Goal: Task Accomplishment & Management: Manage account settings

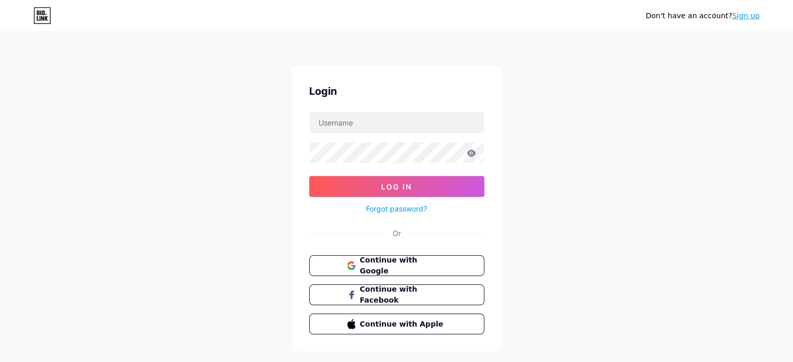
click at [534, 77] on div "Don't have an account? Sign up Login Log In Forgot password? Or Continue with G…" at bounding box center [396, 192] width 793 height 385
drag, startPoint x: 644, startPoint y: 3, endPoint x: 576, endPoint y: 102, distance: 120.1
click at [576, 102] on div "Don't have an account? Sign up Login Log In Forgot password? Or Continue with G…" at bounding box center [396, 192] width 793 height 385
click at [426, 265] on span "Continue with Google" at bounding box center [402, 266] width 87 height 22
click at [401, 264] on span "Continue with Google" at bounding box center [402, 266] width 87 height 22
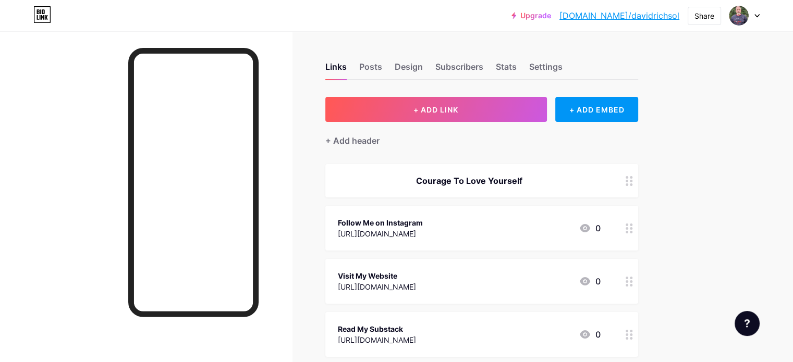
click at [756, 15] on icon at bounding box center [757, 16] width 4 height 3
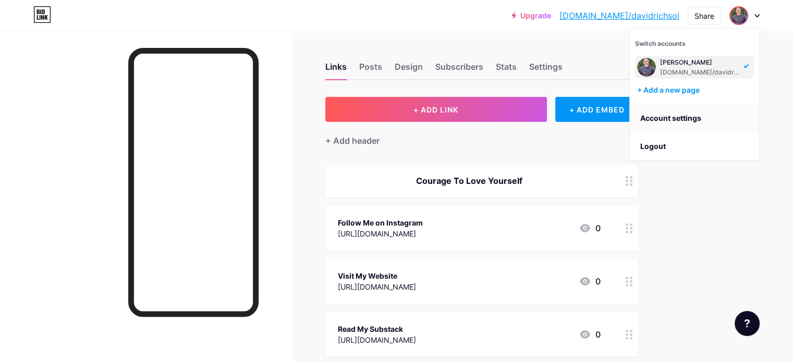
click at [692, 115] on link "Account settings" at bounding box center [694, 118] width 129 height 28
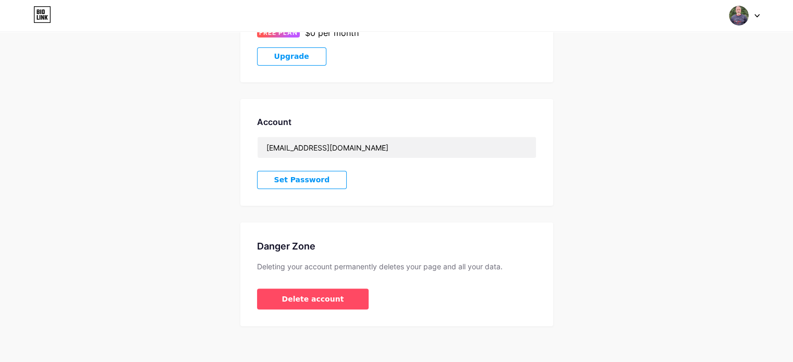
scroll to position [220, 0]
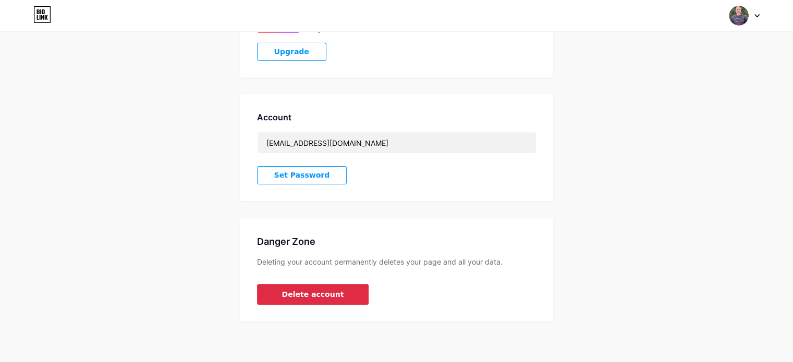
click at [306, 295] on span "Delete account" at bounding box center [313, 294] width 62 height 11
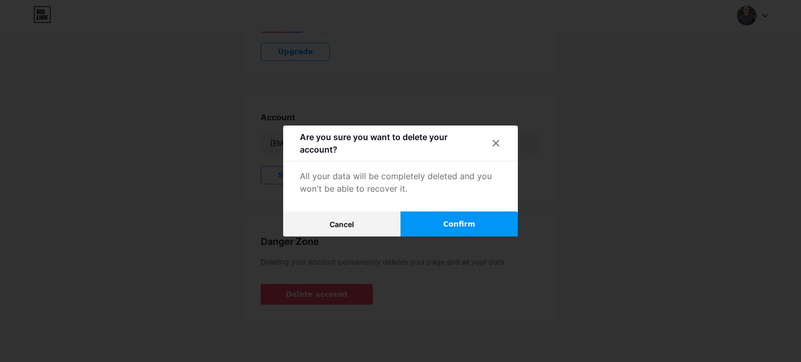
click at [455, 224] on span "Confirm" at bounding box center [459, 224] width 32 height 11
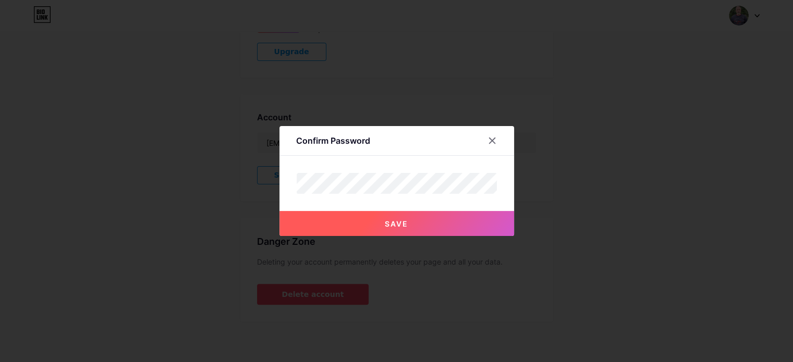
click at [400, 225] on span "Save" at bounding box center [396, 224] width 23 height 9
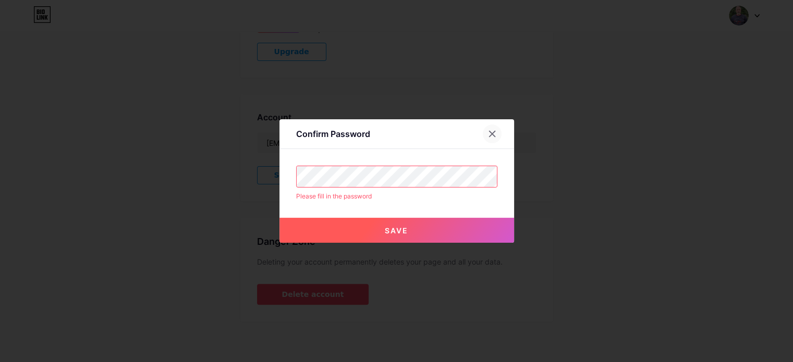
click at [495, 132] on icon at bounding box center [492, 134] width 8 height 8
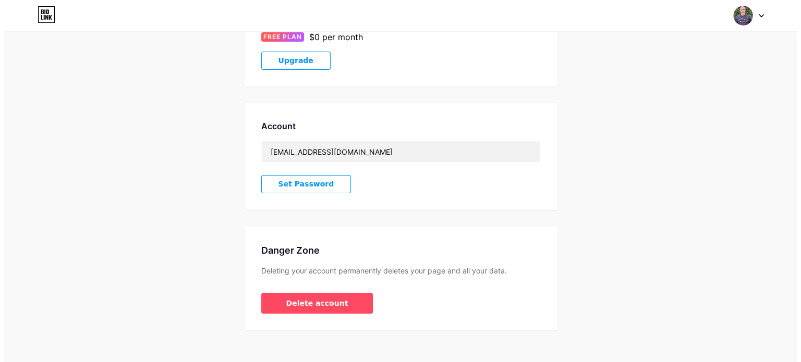
scroll to position [211, 0]
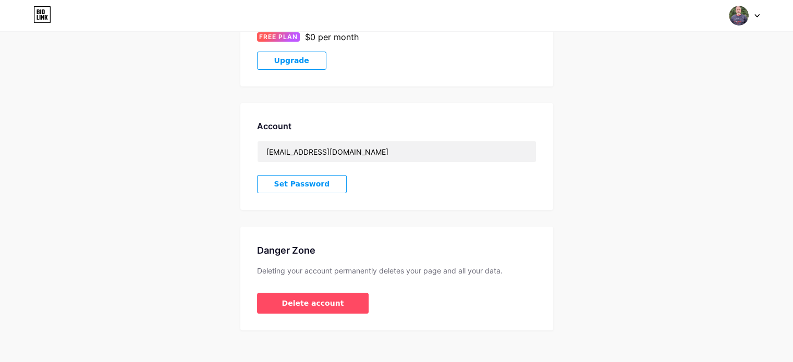
click at [295, 188] on span "Set Password" at bounding box center [302, 184] width 56 height 9
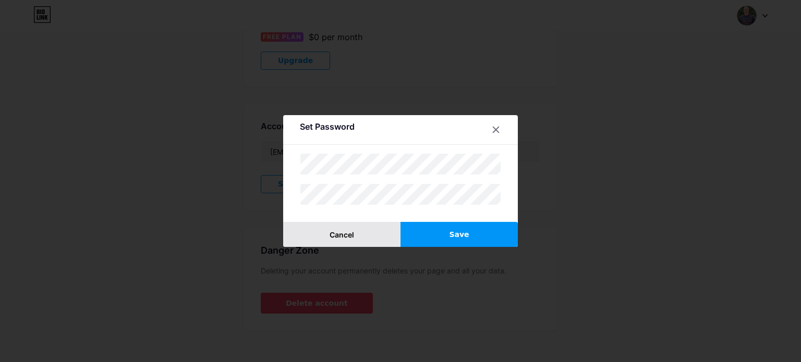
click at [290, 223] on button "Cancel" at bounding box center [341, 234] width 117 height 25
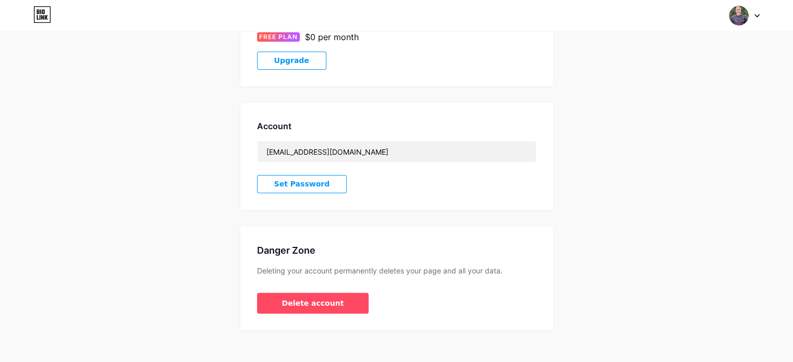
click at [318, 185] on button "Set Password" at bounding box center [302, 184] width 90 height 18
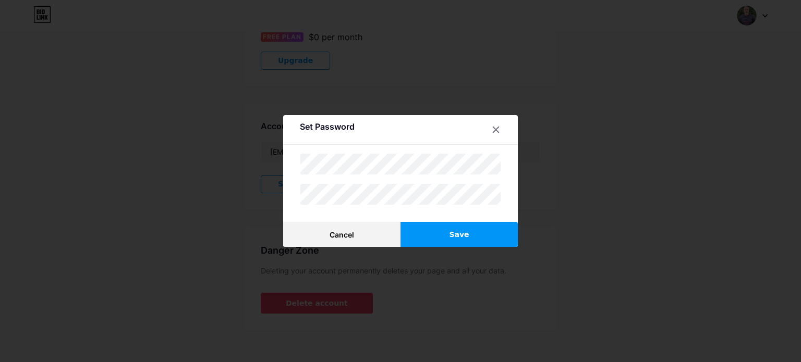
click at [484, 228] on button "Save" at bounding box center [459, 234] width 117 height 25
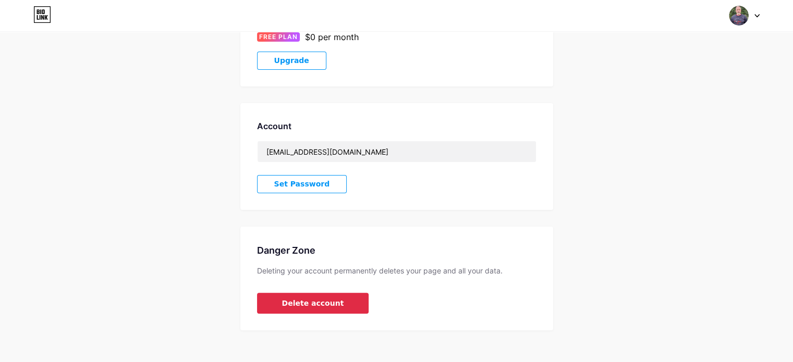
click at [303, 302] on span "Delete account" at bounding box center [313, 303] width 62 height 11
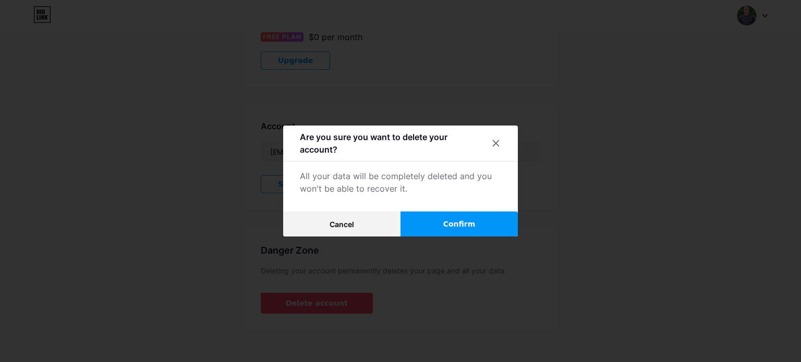
click at [462, 228] on span "Confirm" at bounding box center [459, 224] width 32 height 11
click at [463, 222] on span "Confirm" at bounding box center [459, 224] width 32 height 11
click at [470, 226] on span "Confirm" at bounding box center [459, 224] width 32 height 11
click at [459, 225] on span "Confirm" at bounding box center [459, 224] width 32 height 11
click at [464, 223] on span "Confirm" at bounding box center [459, 224] width 32 height 11
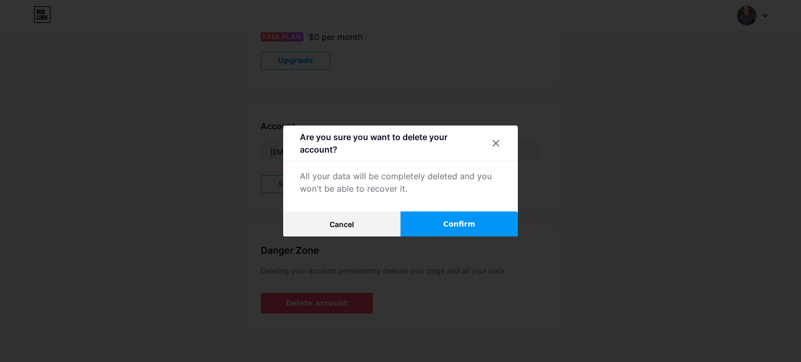
click at [461, 225] on span "Confirm" at bounding box center [459, 224] width 32 height 11
click at [497, 140] on icon at bounding box center [496, 143] width 8 height 8
click at [484, 47] on div at bounding box center [400, 181] width 801 height 362
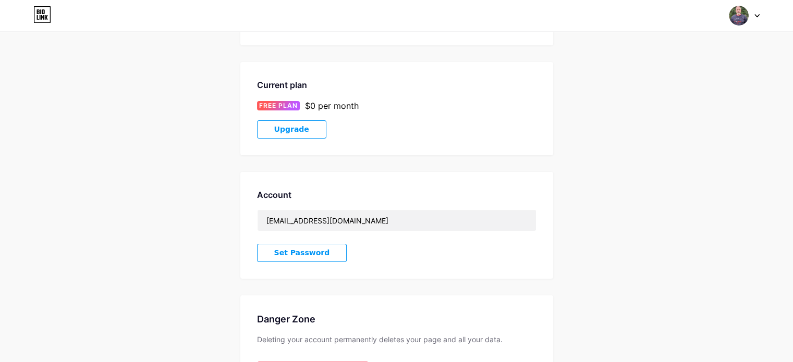
scroll to position [219, 0]
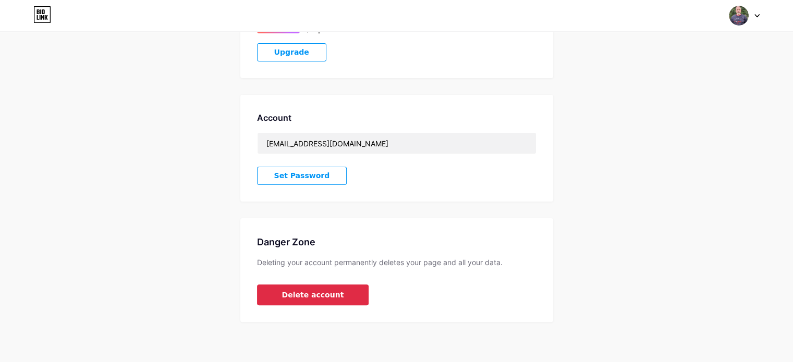
click at [319, 292] on span "Delete account" at bounding box center [313, 295] width 62 height 11
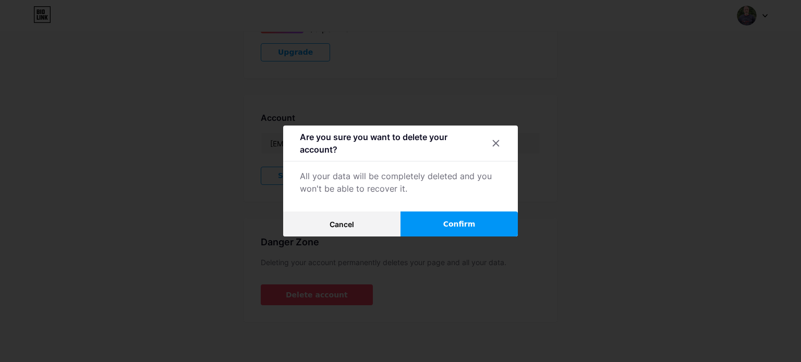
click at [458, 221] on span "Confirm" at bounding box center [459, 224] width 32 height 11
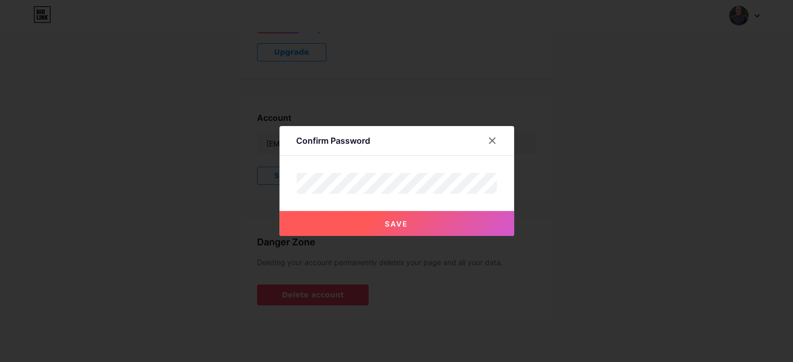
click at [392, 220] on span "Save" at bounding box center [396, 224] width 23 height 9
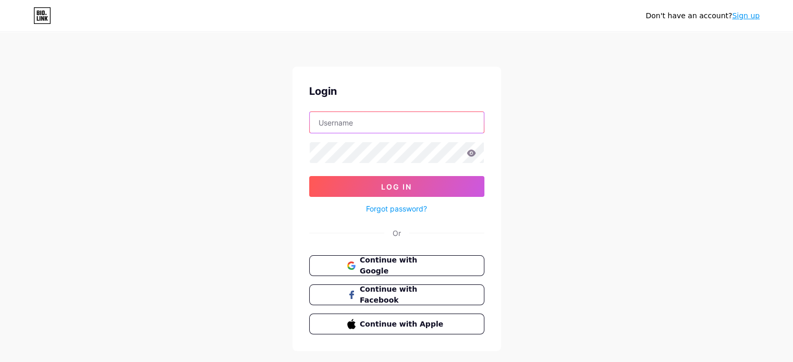
type input "[EMAIL_ADDRESS][DOMAIN_NAME]"
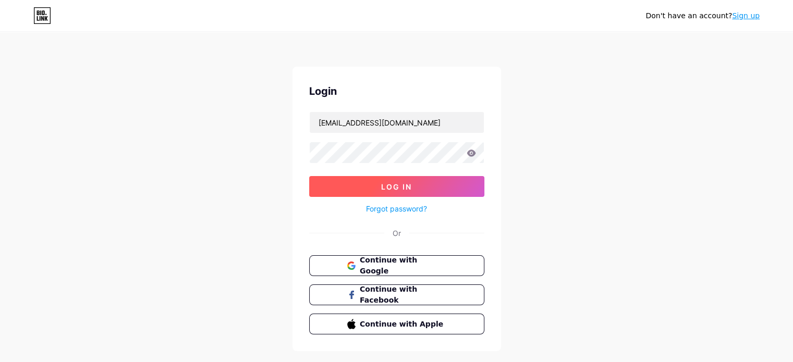
click at [402, 183] on span "Log In" at bounding box center [396, 187] width 31 height 9
